Goal: Task Accomplishment & Management: Manage account settings

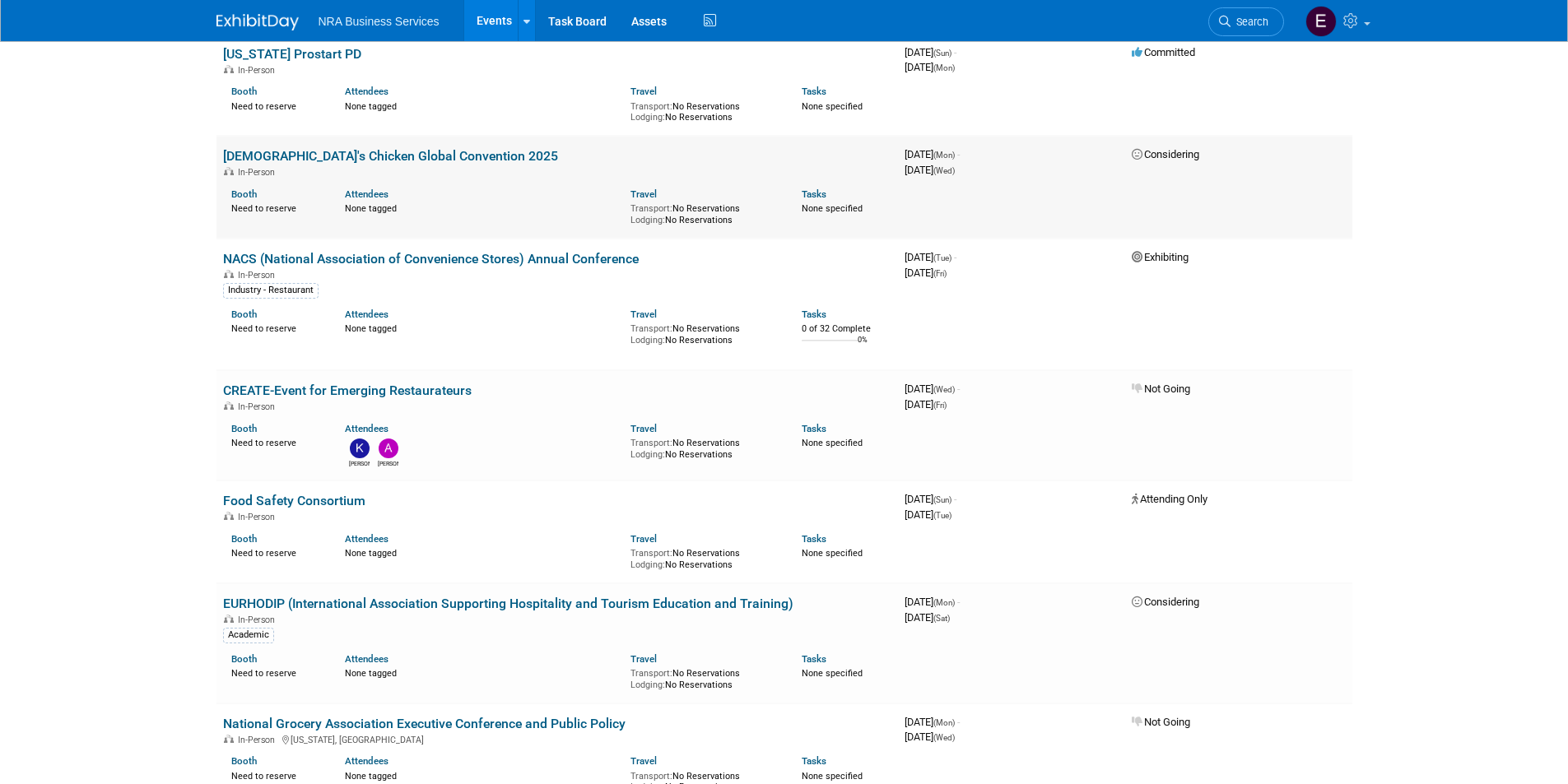
scroll to position [1810, 0]
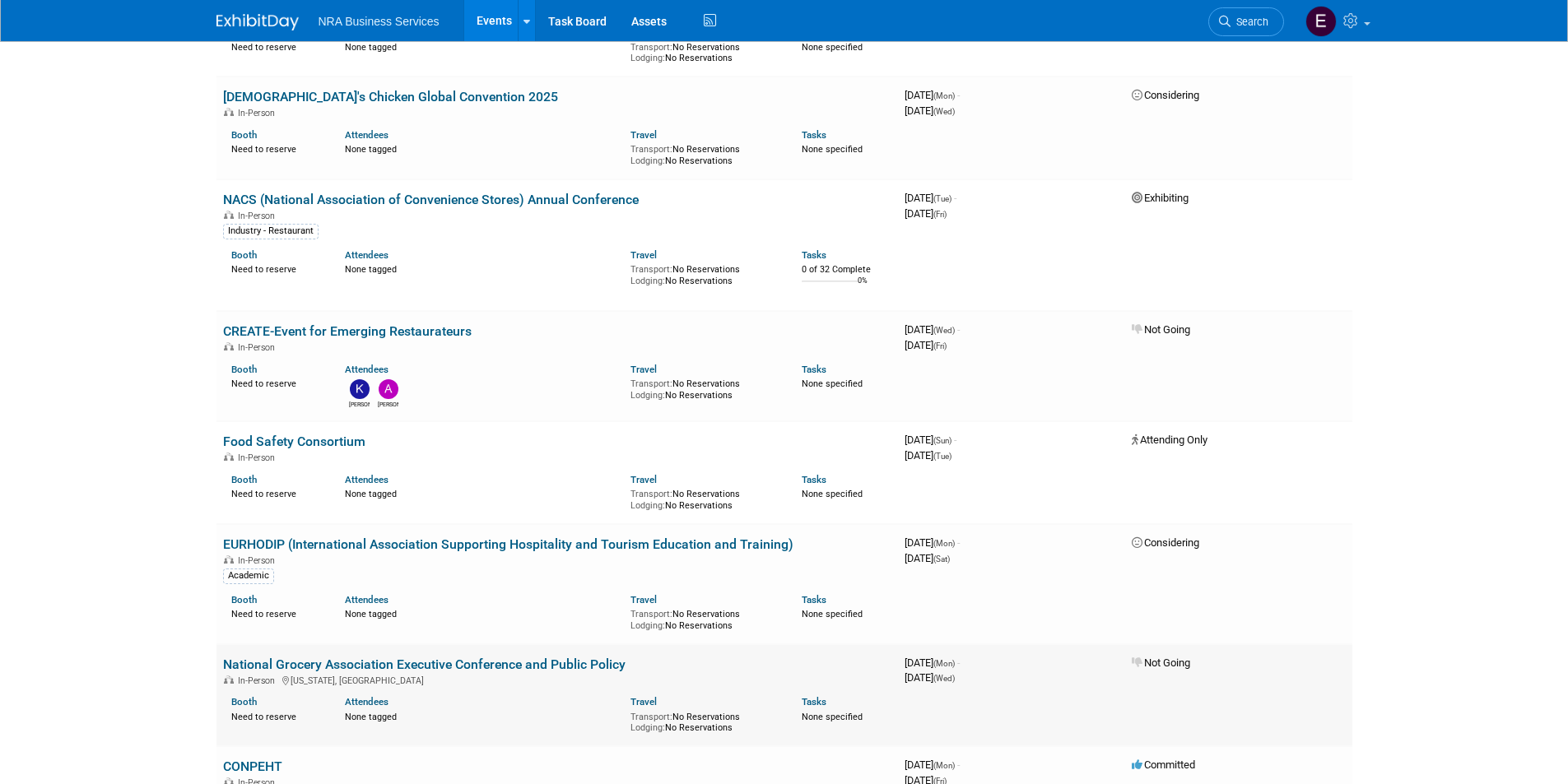
click at [401, 664] on link "National Grocery Association Executive Conference and Public Policy" at bounding box center [424, 664] width 402 height 16
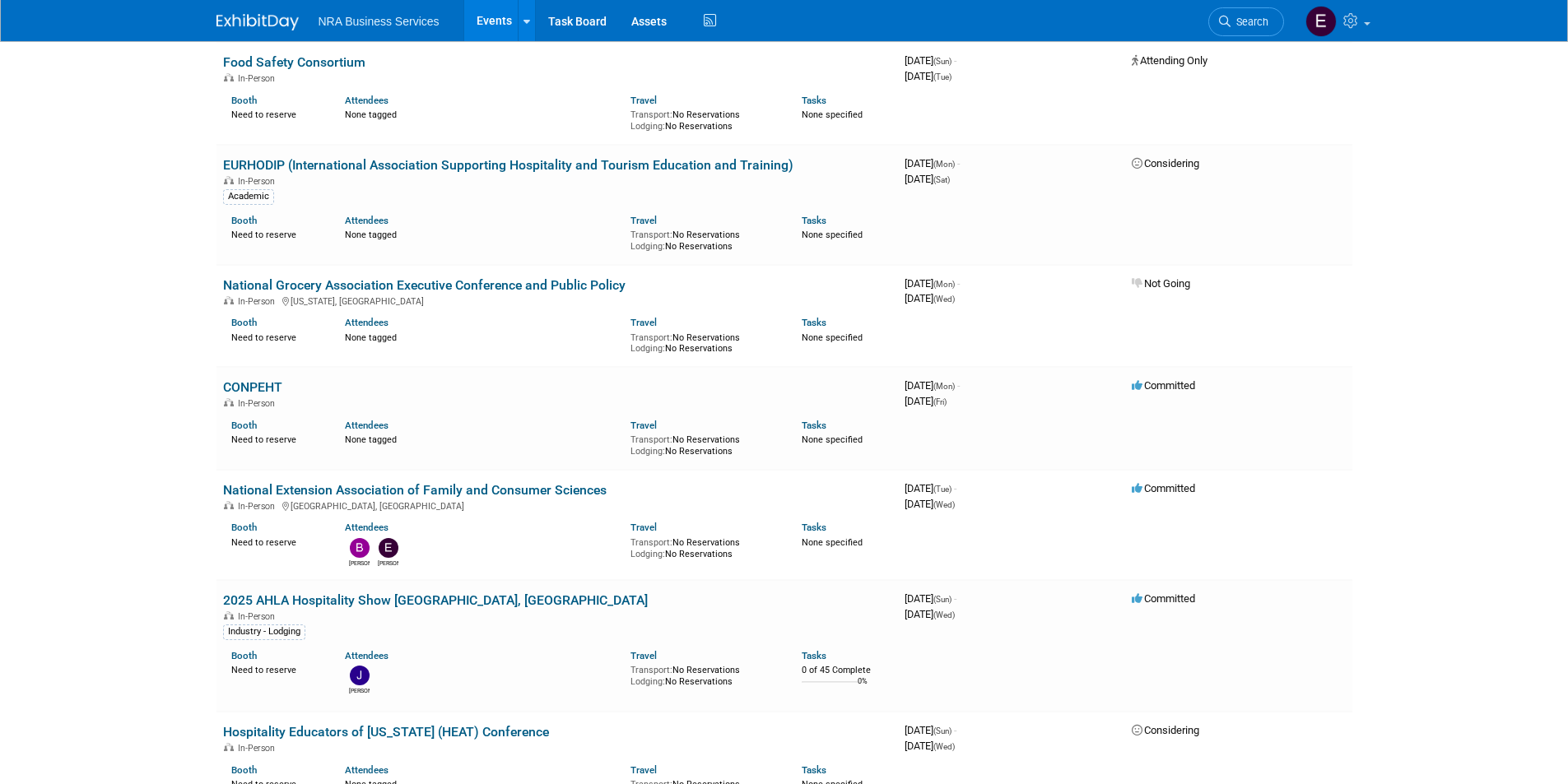
scroll to position [2222, 0]
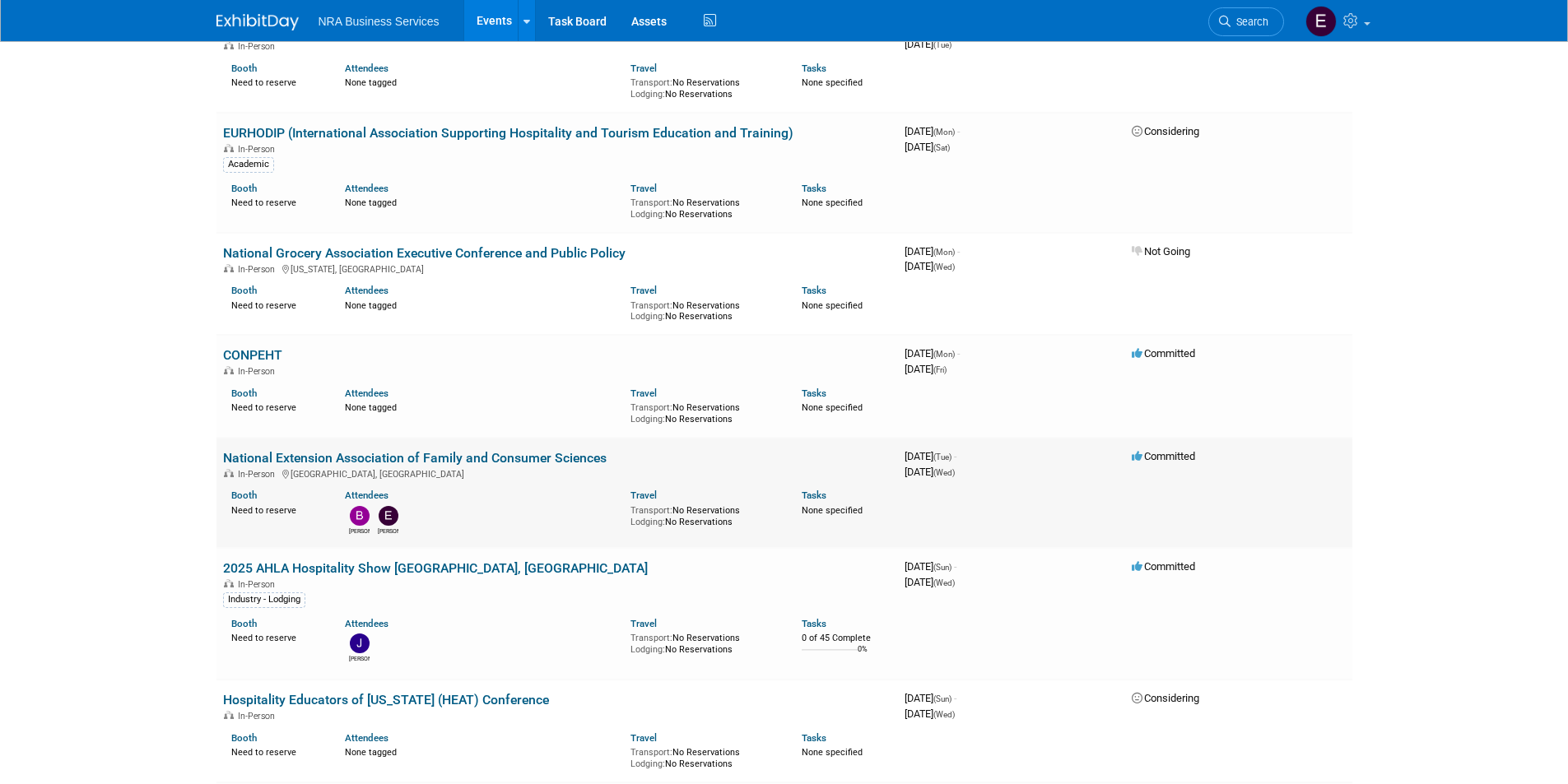
click at [445, 459] on link "National Extension Association of Family and Consumer Sciences" at bounding box center [415, 457] width 384 height 16
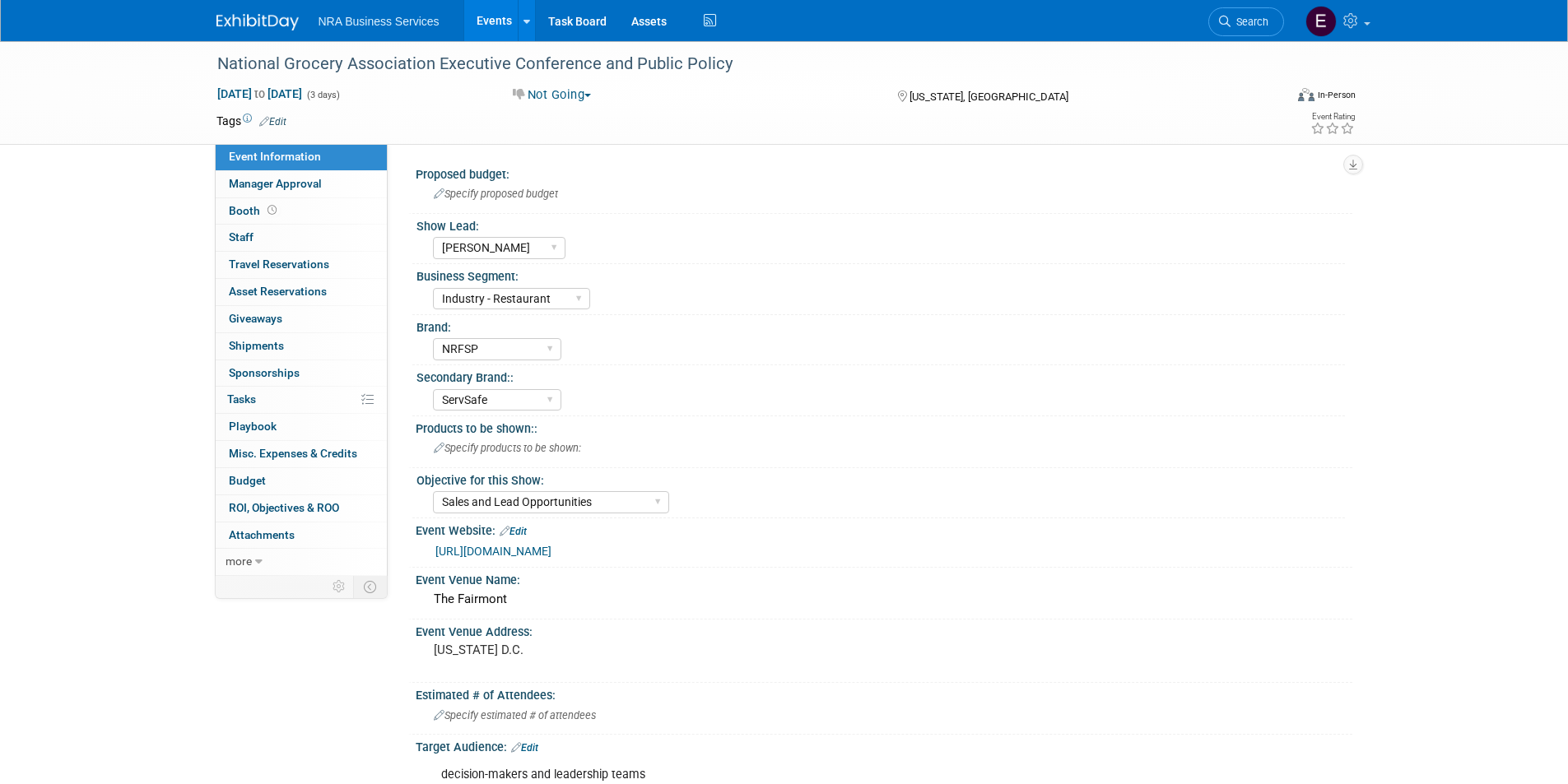
select select "[PERSON_NAME]"
select select "Industry - Restaurant"
select select "NRFSP"
select select "ServSafe"
select select "Sales and Lead Opportunities"
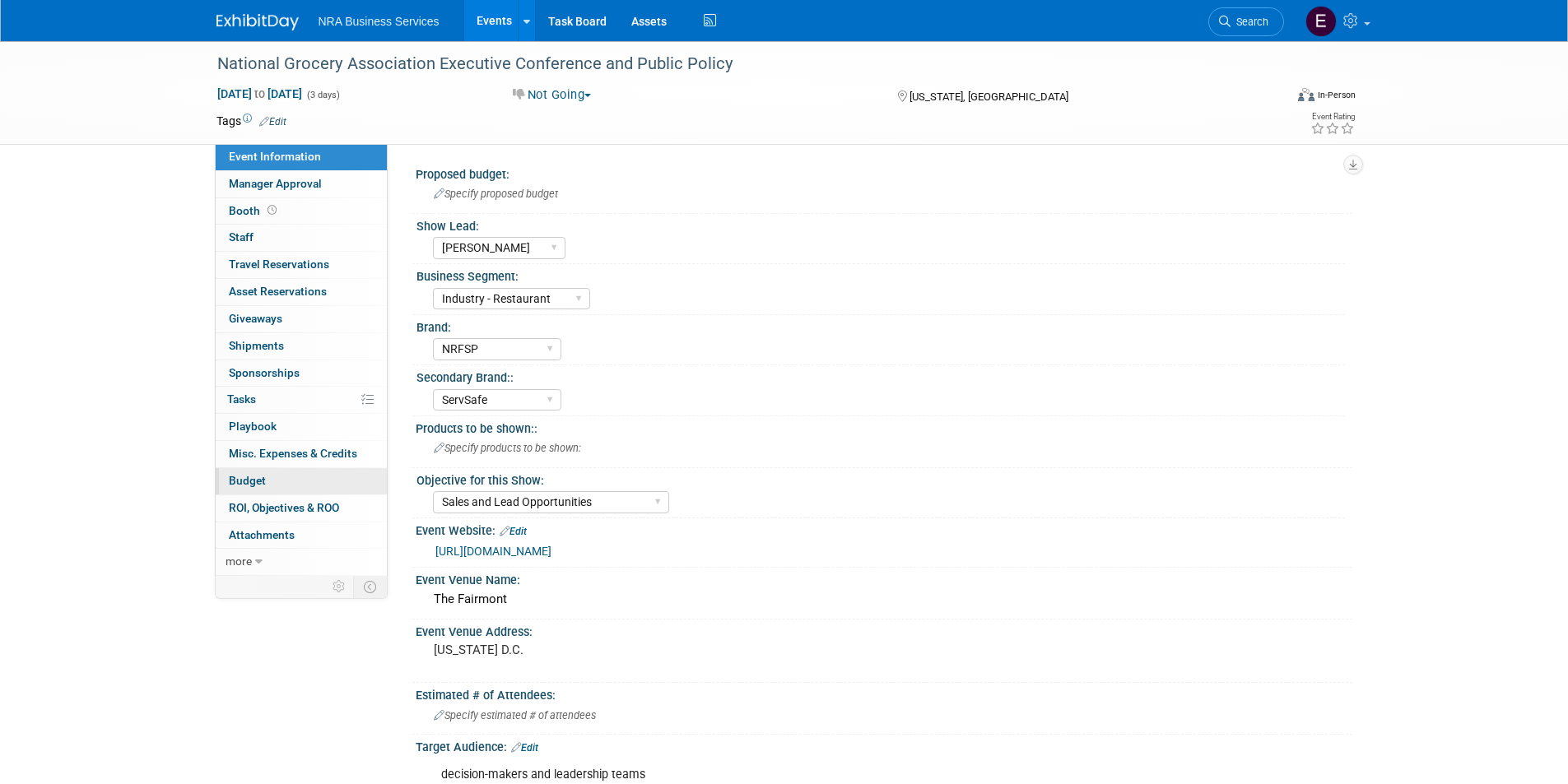
click at [260, 485] on span "Budget" at bounding box center [248, 481] width 37 height 13
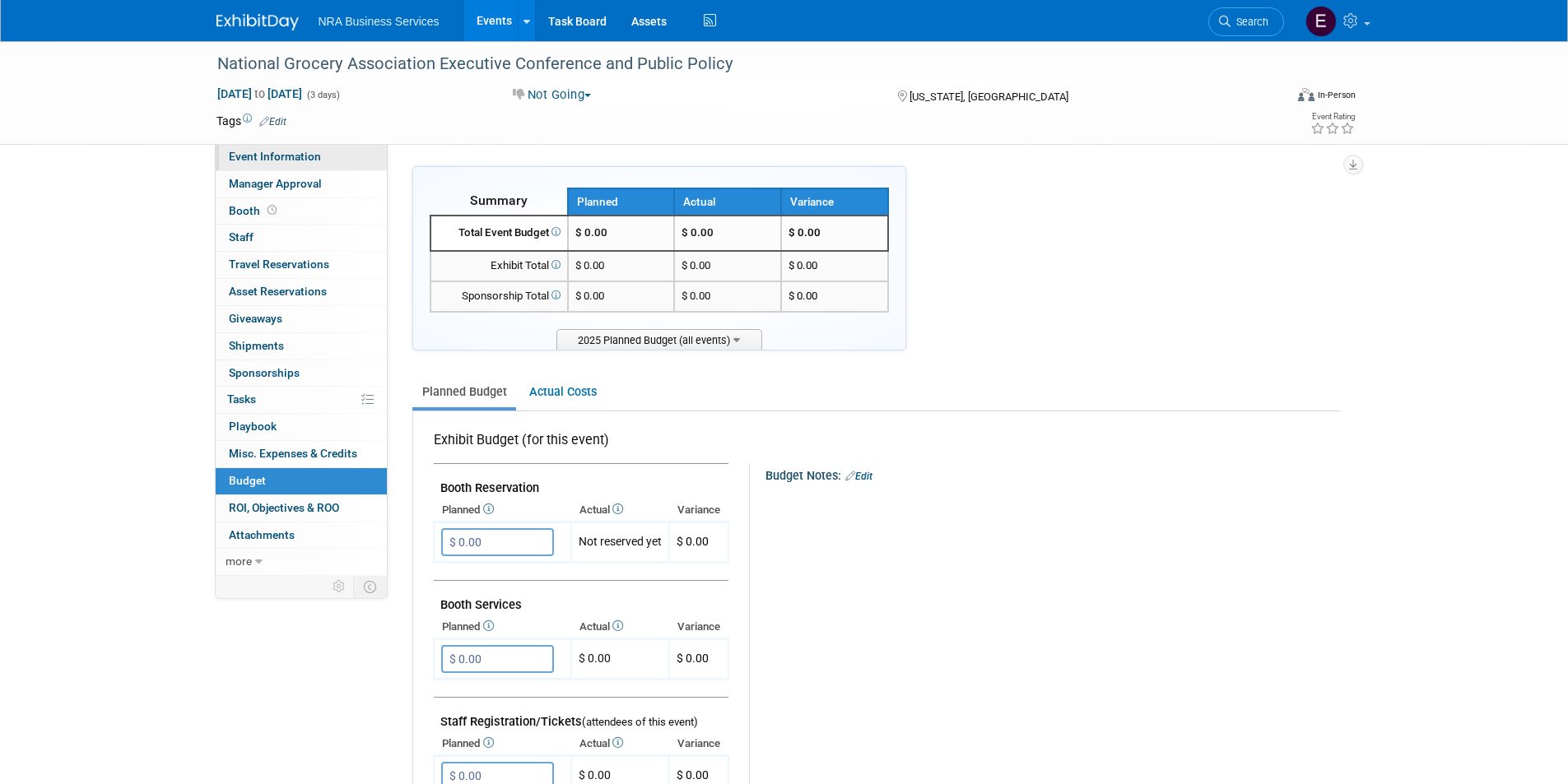
click at [301, 157] on span "Event Information" at bounding box center [275, 156] width 92 height 13
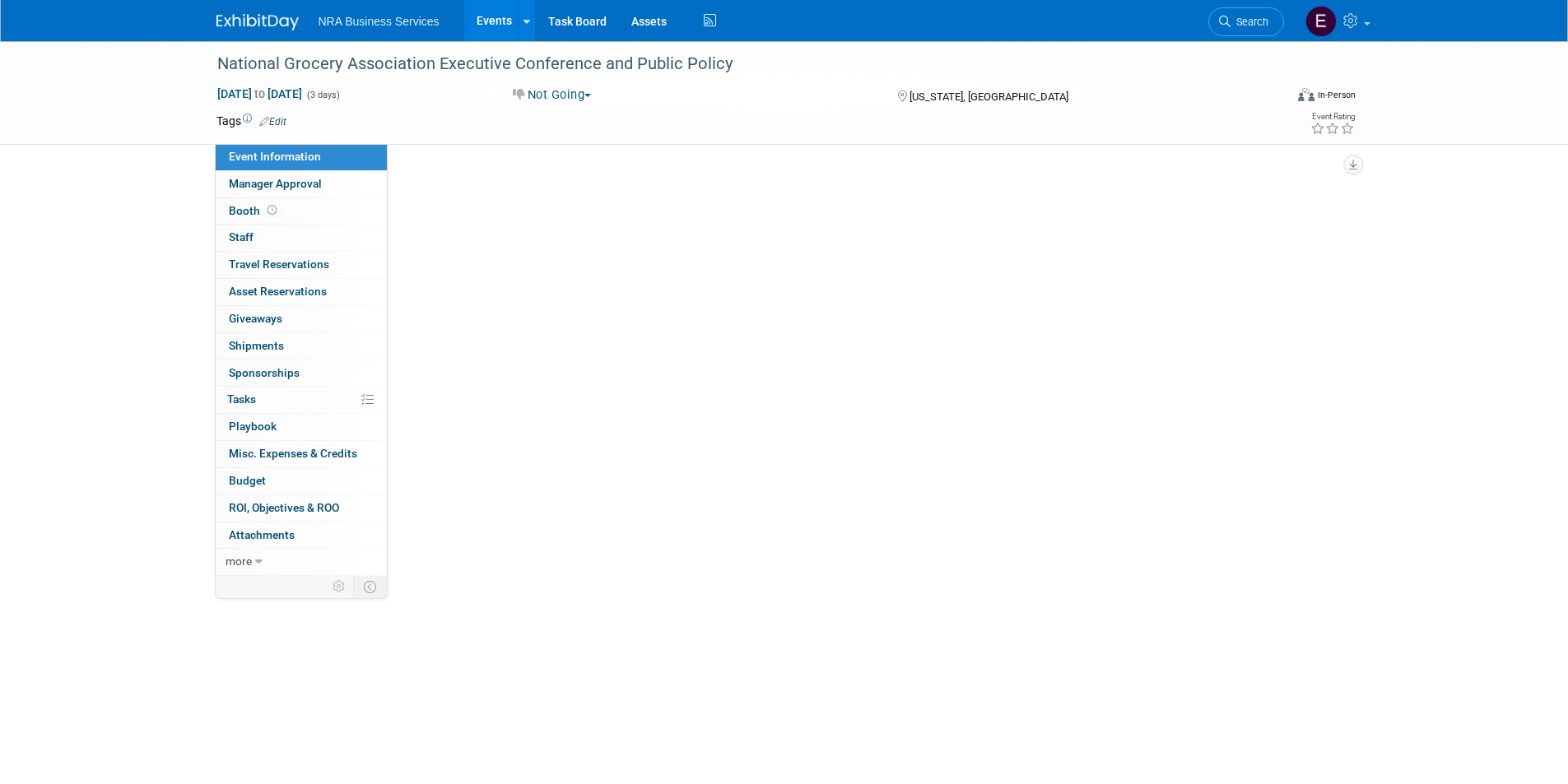
select select "Shane Q"
select select "Industry - Restaurant"
select select "NRFSP"
select select "ServSafe"
select select "Sales and Lead Opportunities"
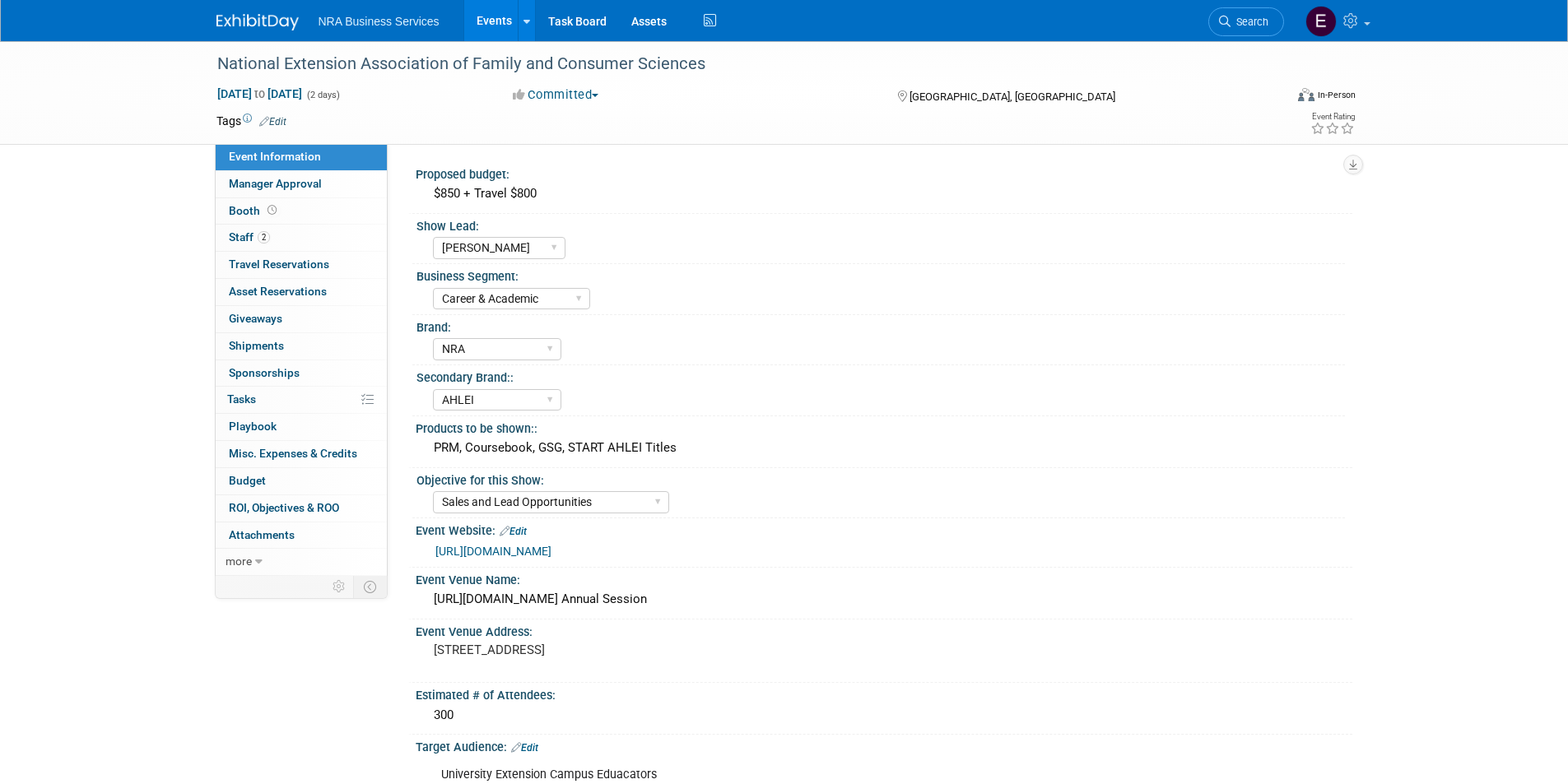
select select "[PERSON_NAME]"
select select "Career & Academic"
select select "NRA"
select select "AHLEI"
select select "Sales and Lead Opportunities"
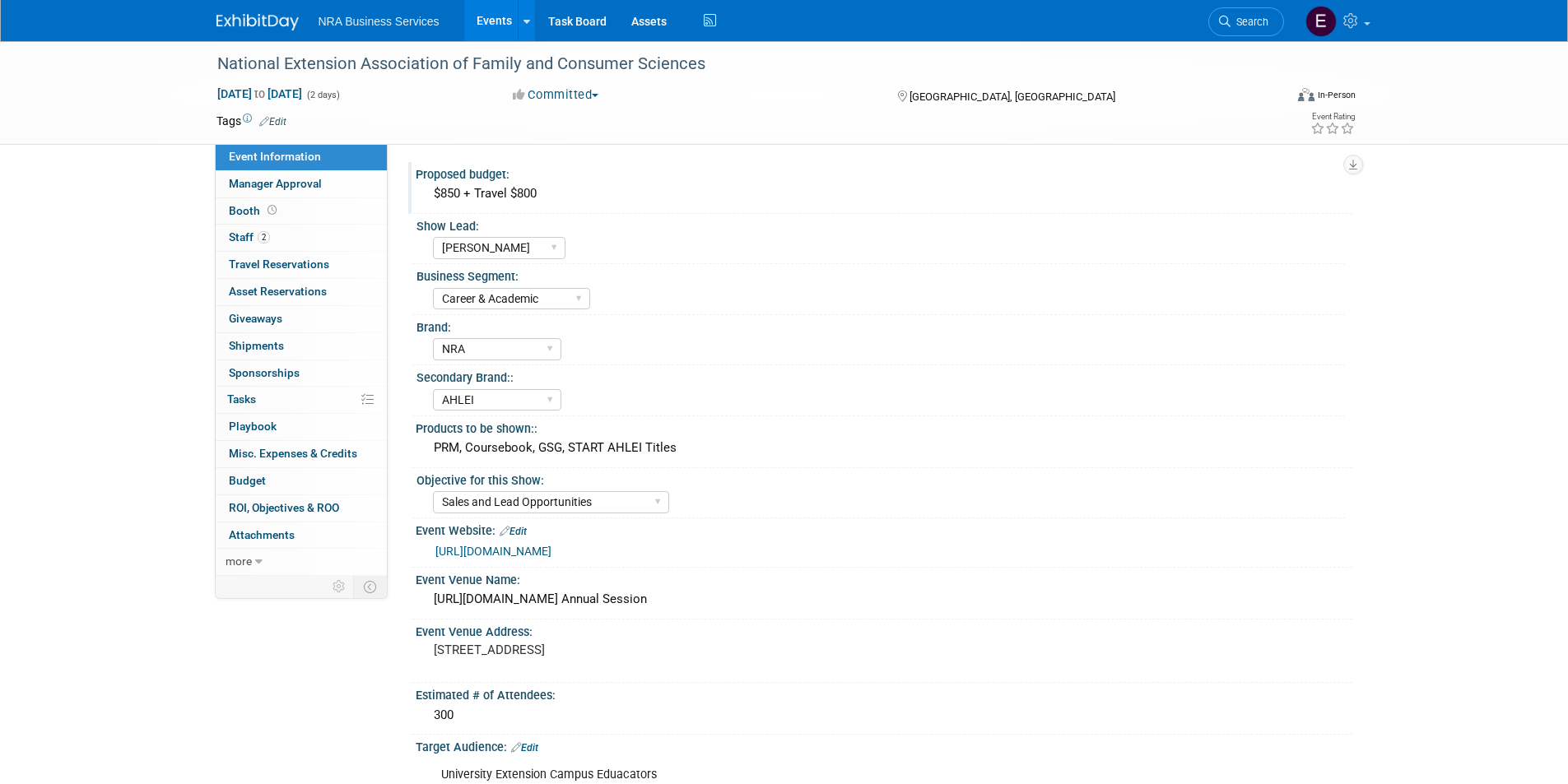
click at [470, 189] on div "$850 + Travel $800" at bounding box center [884, 194] width 912 height 26
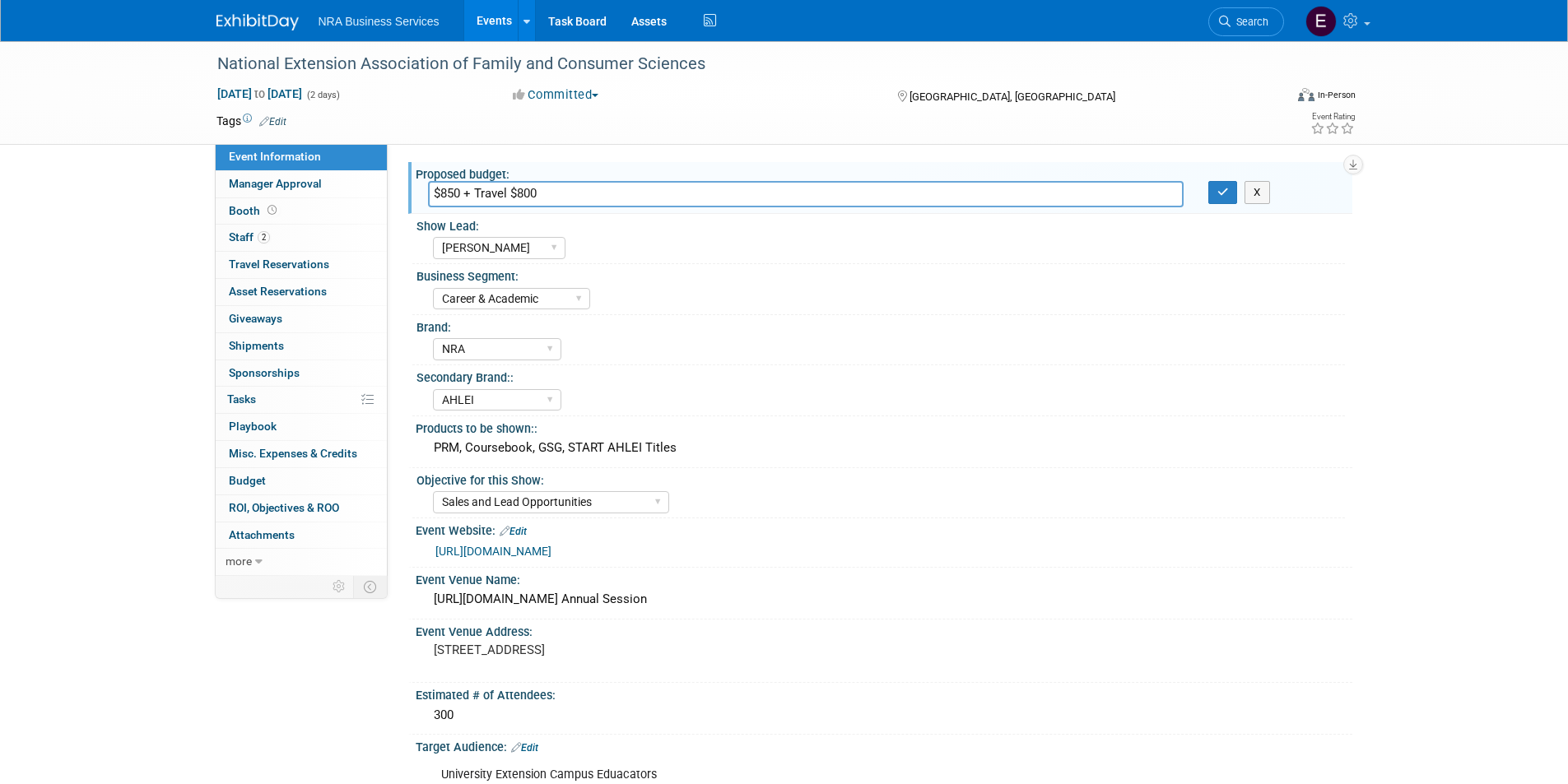
click at [524, 192] on input "$850 + Travel $800" at bounding box center [806, 194] width 756 height 26
type input "$850 + Travel $1000"
click at [1220, 195] on icon "button" at bounding box center [1223, 191] width 12 height 11
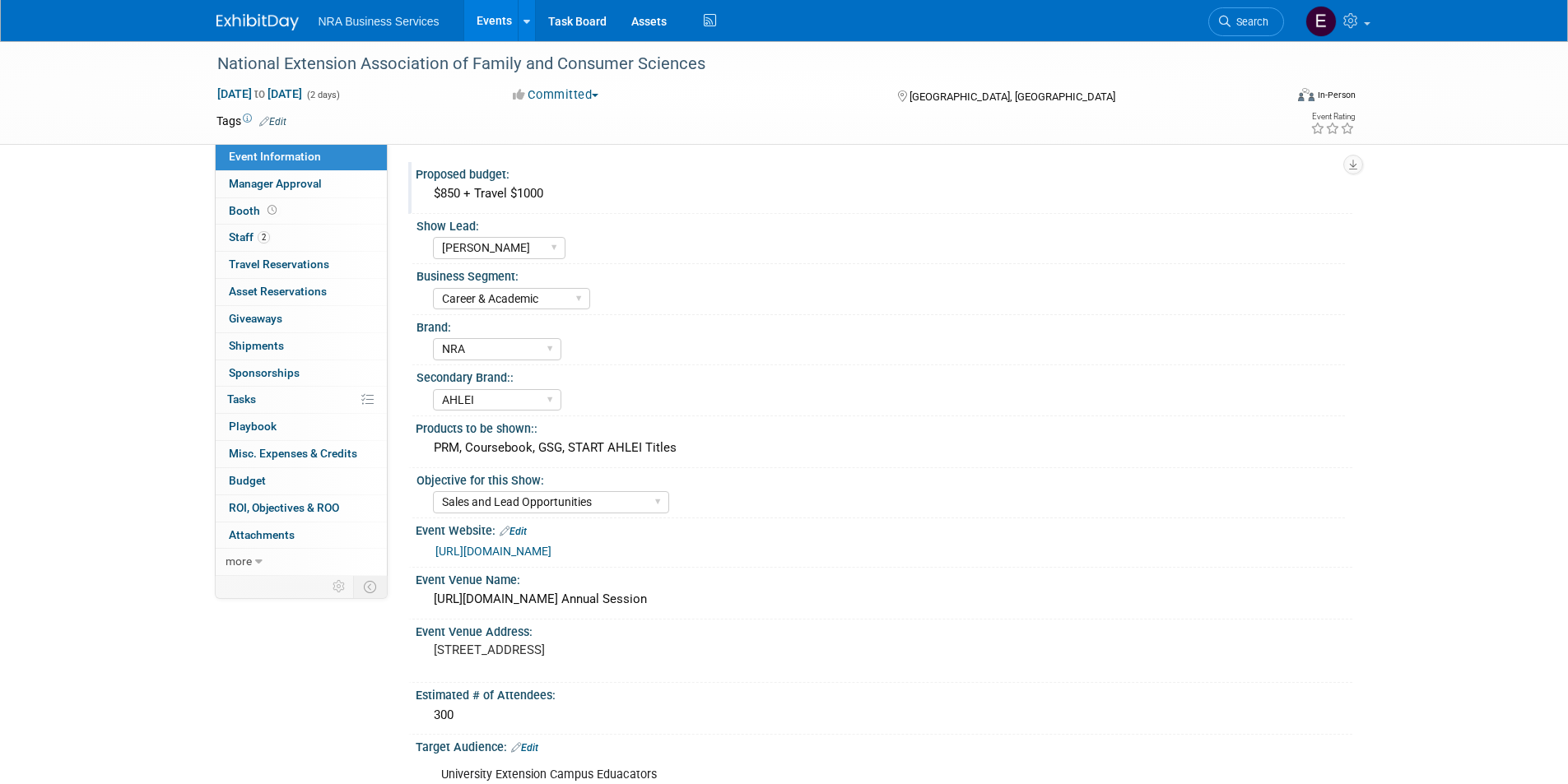
click at [254, 16] on img at bounding box center [258, 23] width 82 height 17
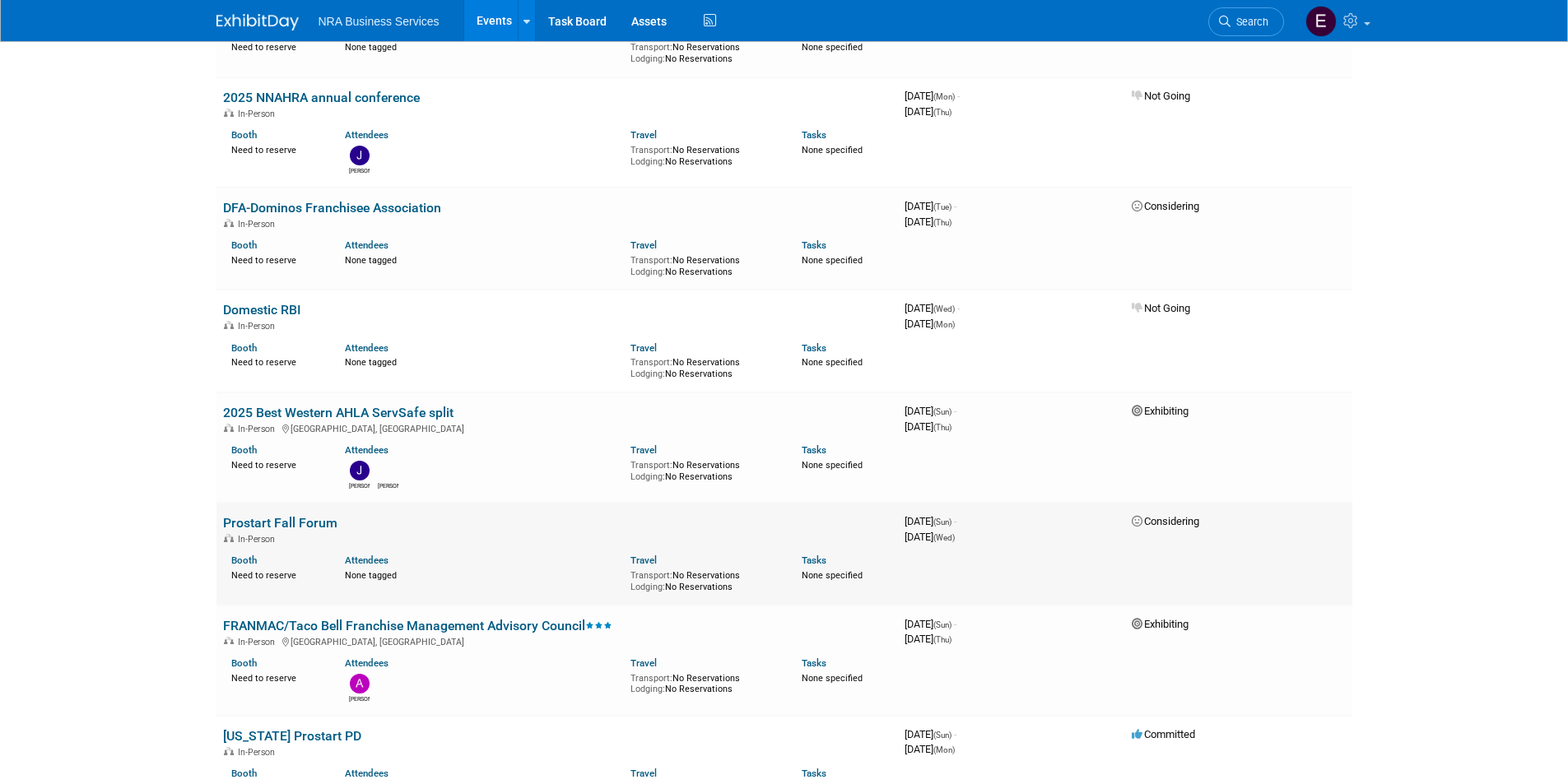
scroll to position [1070, 0]
